Goal: Find specific page/section: Find specific page/section

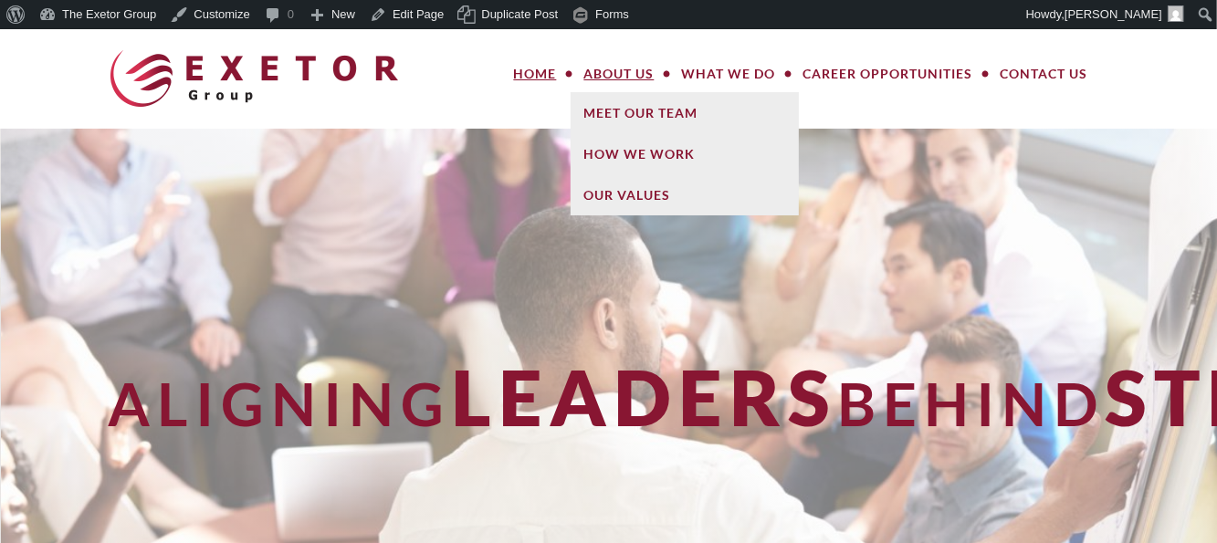
click at [602, 80] on link "About Us" at bounding box center [620, 74] width 98 height 37
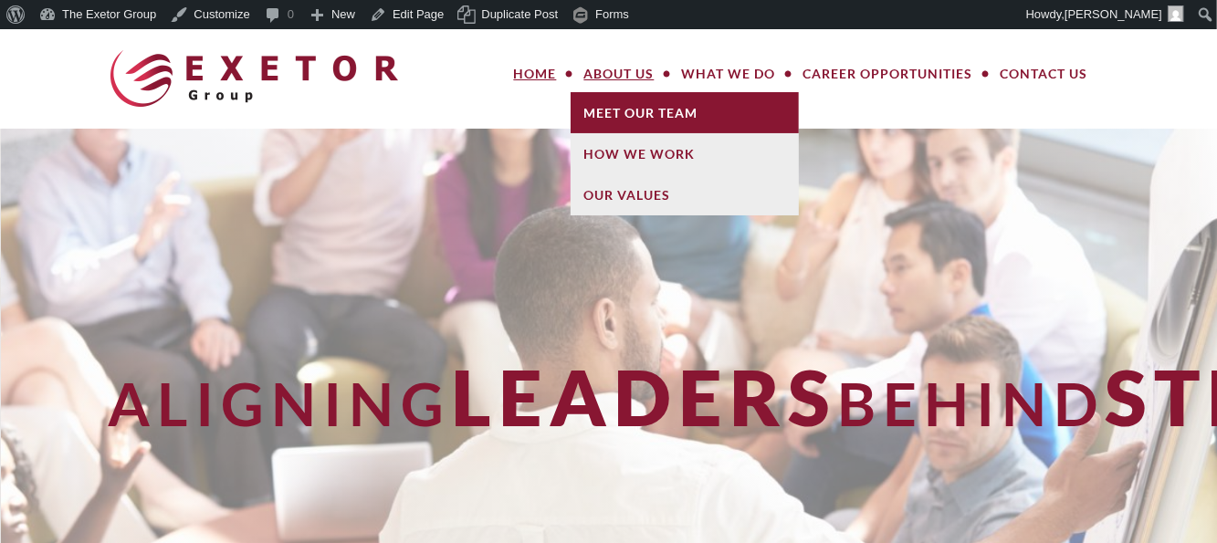
click at [634, 106] on link "Meet Our Team" at bounding box center [685, 112] width 228 height 41
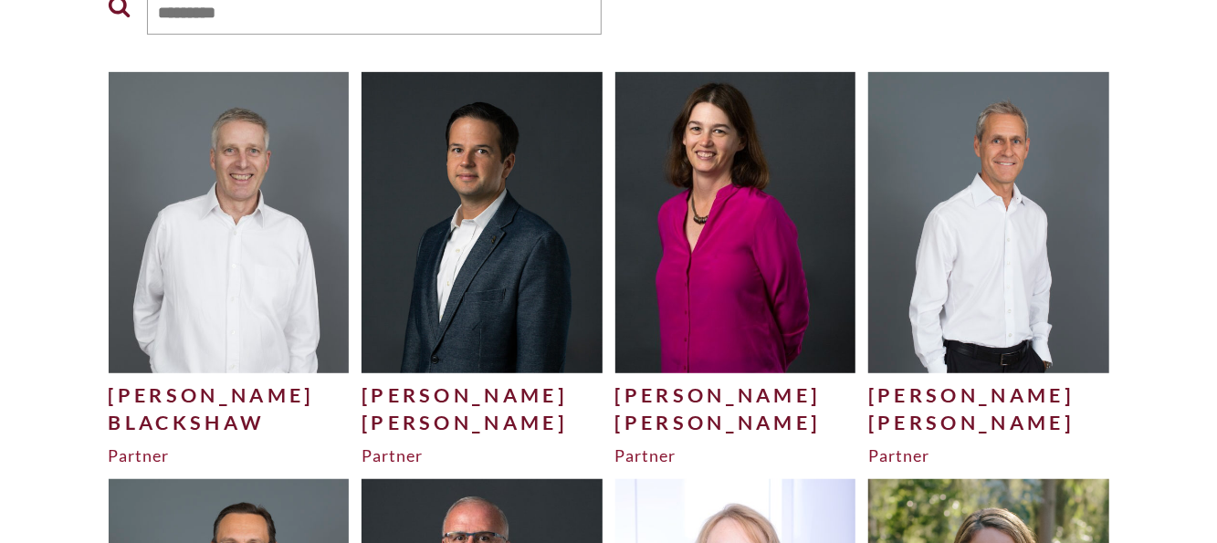
scroll to position [457, 0]
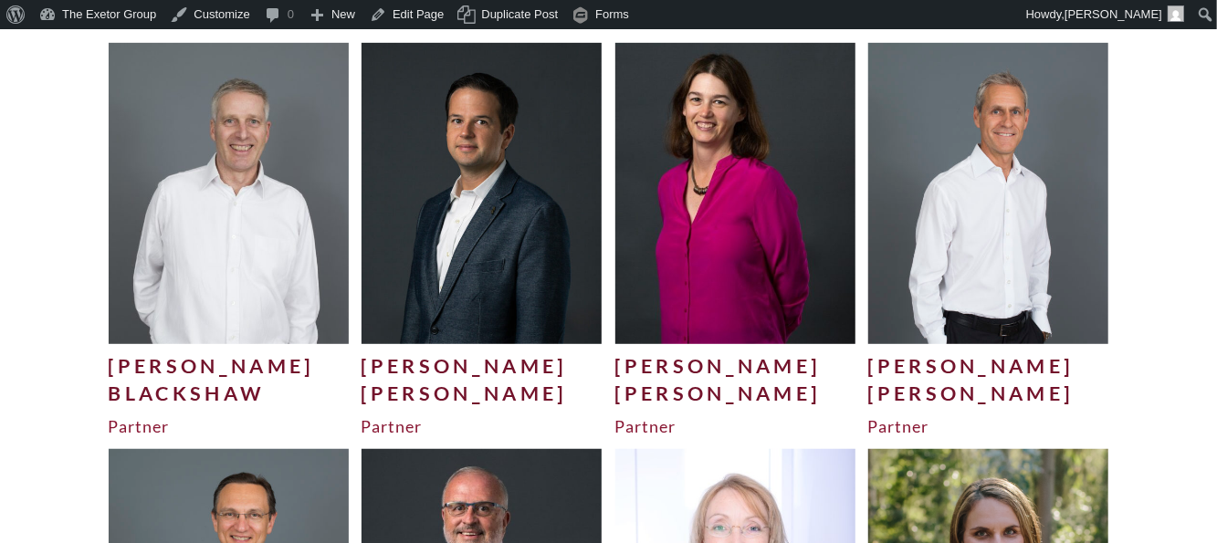
click at [501, 297] on img at bounding box center [482, 193] width 241 height 300
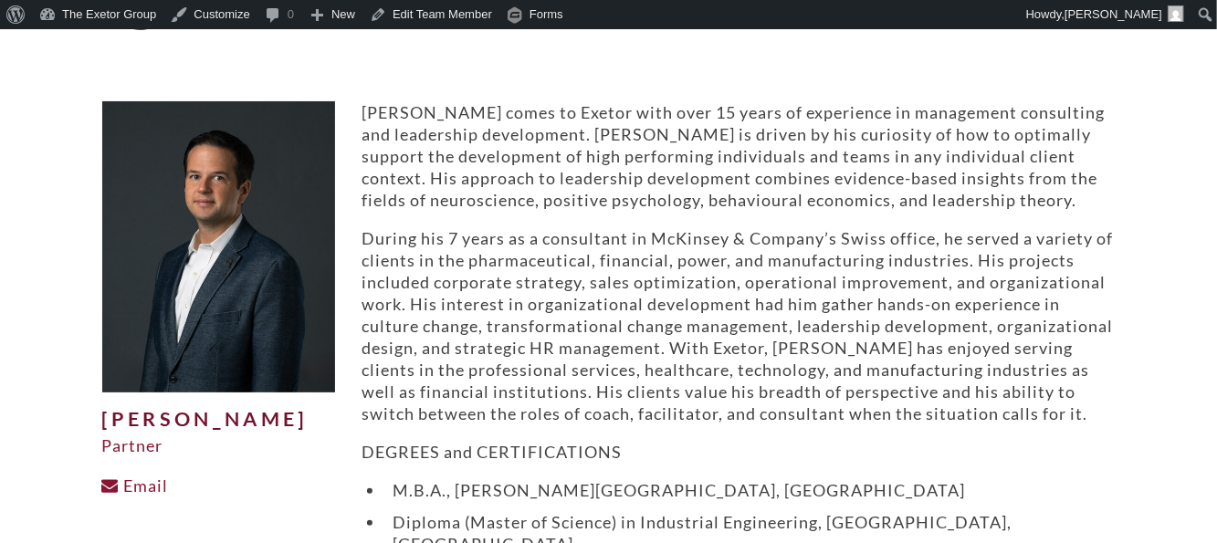
scroll to position [183, 0]
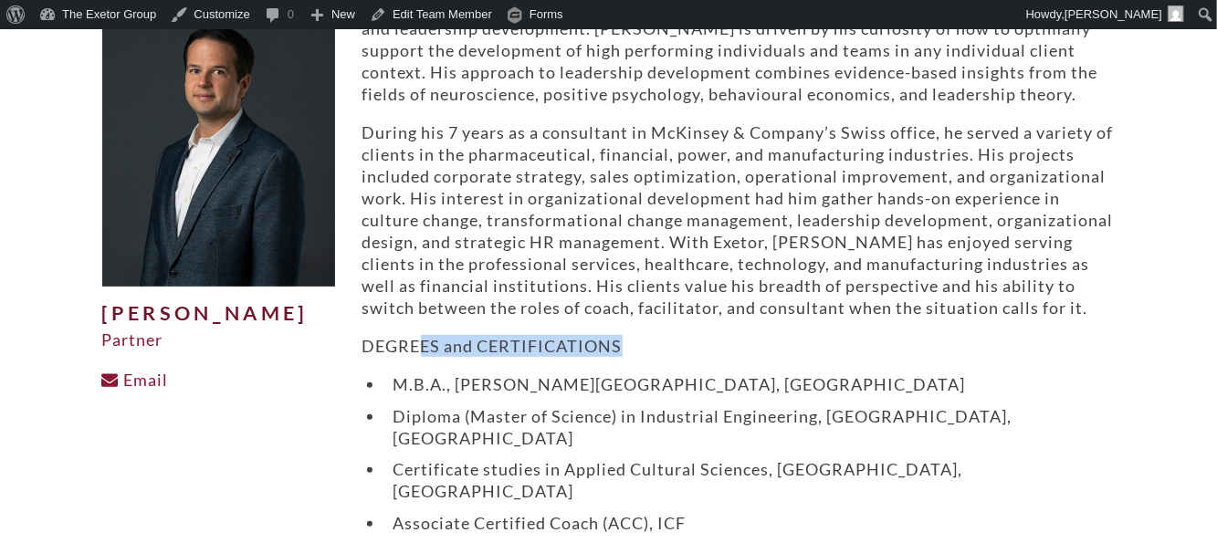
drag, startPoint x: 629, startPoint y: 343, endPoint x: 423, endPoint y: 345, distance: 206.4
click at [423, 345] on p "DEGREES and CERTIFICATIONS" at bounding box center [740, 346] width 754 height 22
click at [436, 12] on link "Edit Team Member" at bounding box center [431, 14] width 137 height 29
